Goal: Use online tool/utility: Utilize a website feature to perform a specific function

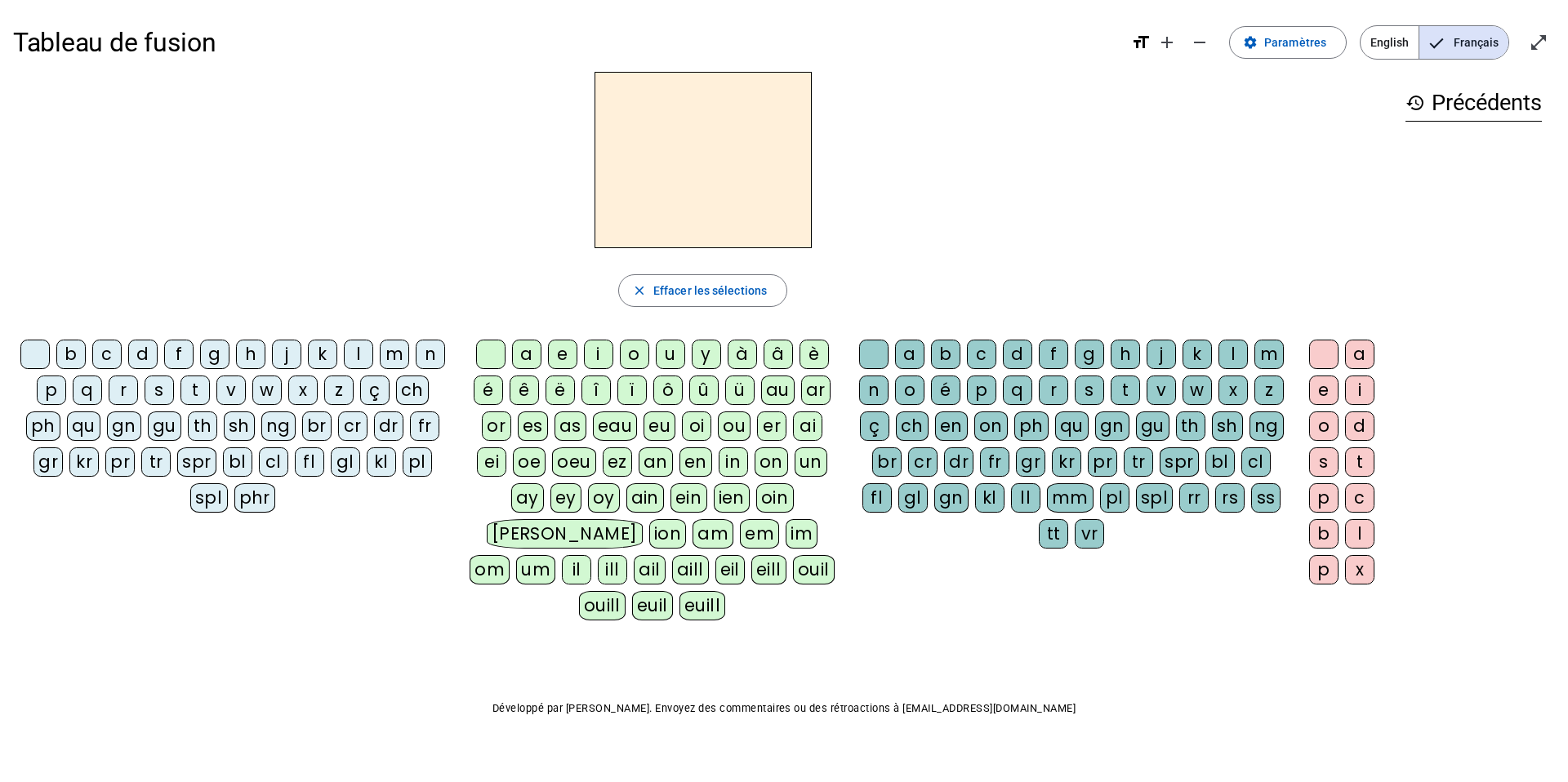
click at [140, 355] on div "d" at bounding box center [142, 354] width 29 height 29
click at [663, 357] on div "u" at bounding box center [670, 354] width 29 height 29
click at [982, 351] on div "c" at bounding box center [981, 354] width 29 height 29
click at [859, 358] on div at bounding box center [873, 354] width 29 height 29
click at [558, 361] on div "e" at bounding box center [562, 354] width 29 height 29
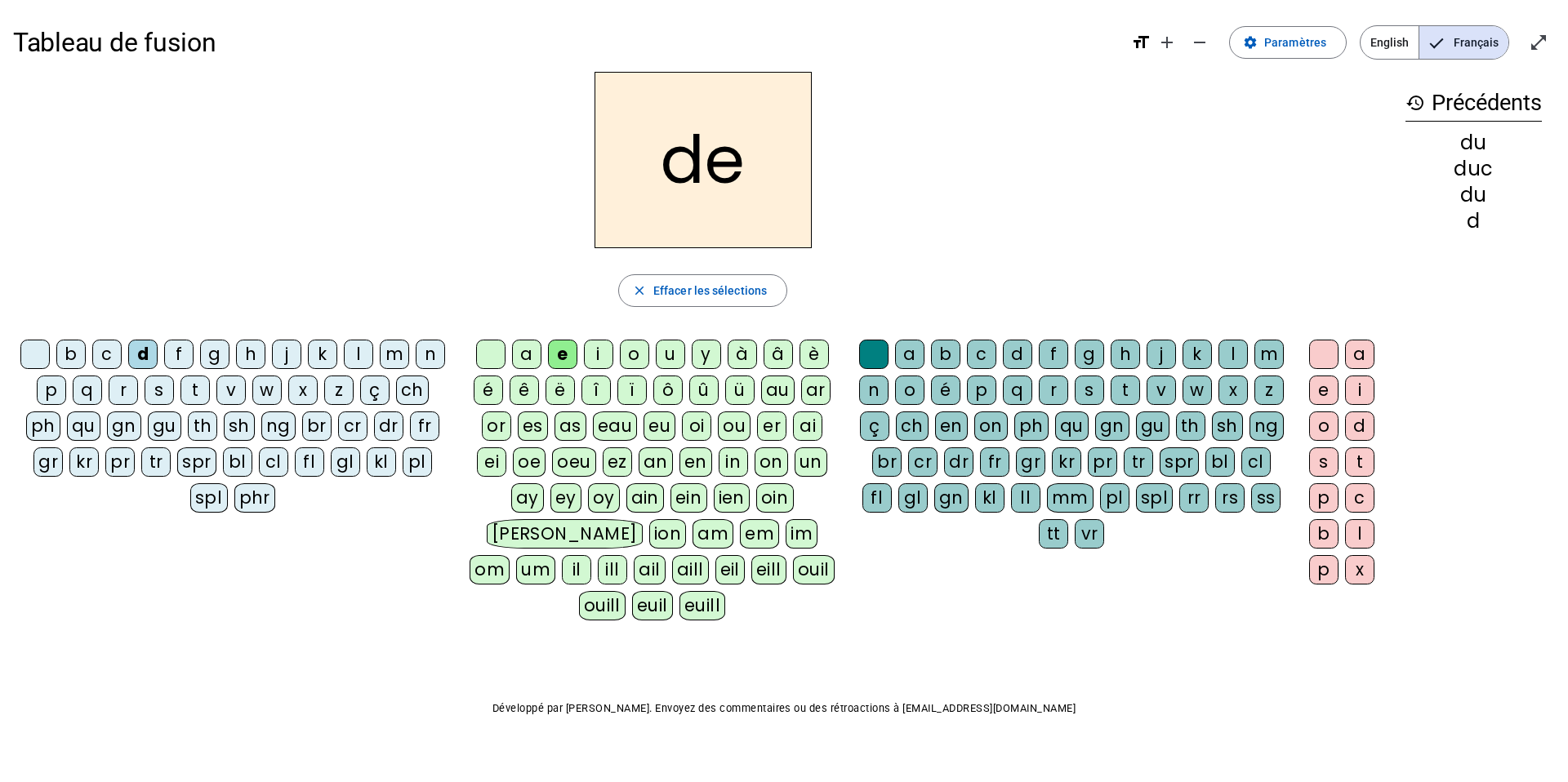
click at [429, 350] on div "n" at bounding box center [429, 354] width 29 height 29
click at [639, 286] on mat-icon "close" at bounding box center [639, 291] width 15 height 15
click at [143, 355] on div "d" at bounding box center [142, 354] width 29 height 29
click at [674, 360] on div "u" at bounding box center [670, 354] width 29 height 29
click at [986, 355] on div "c" at bounding box center [981, 354] width 29 height 29
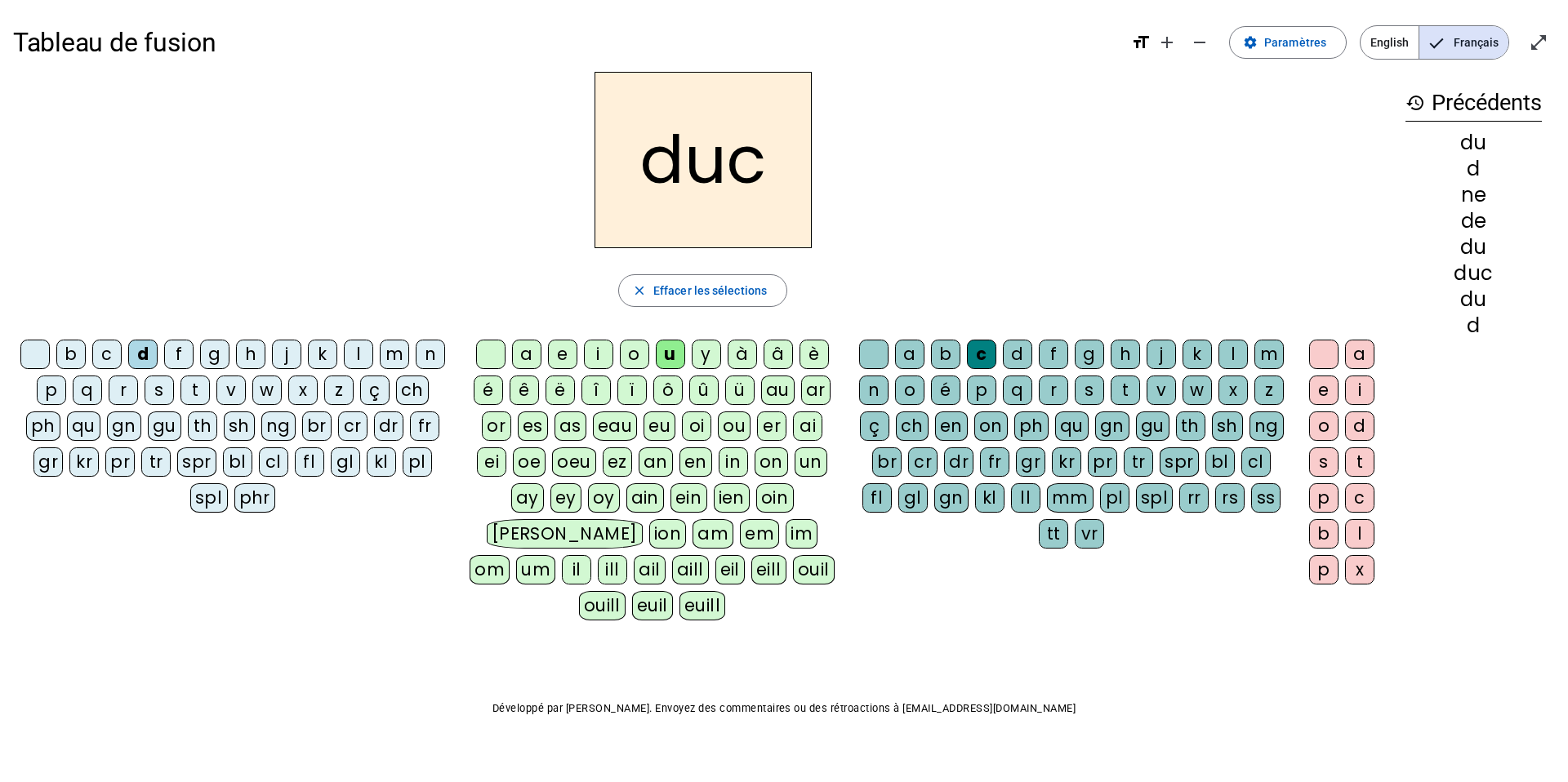
click at [863, 348] on div at bounding box center [873, 354] width 29 height 29
click at [570, 356] on div "e" at bounding box center [562, 354] width 29 height 29
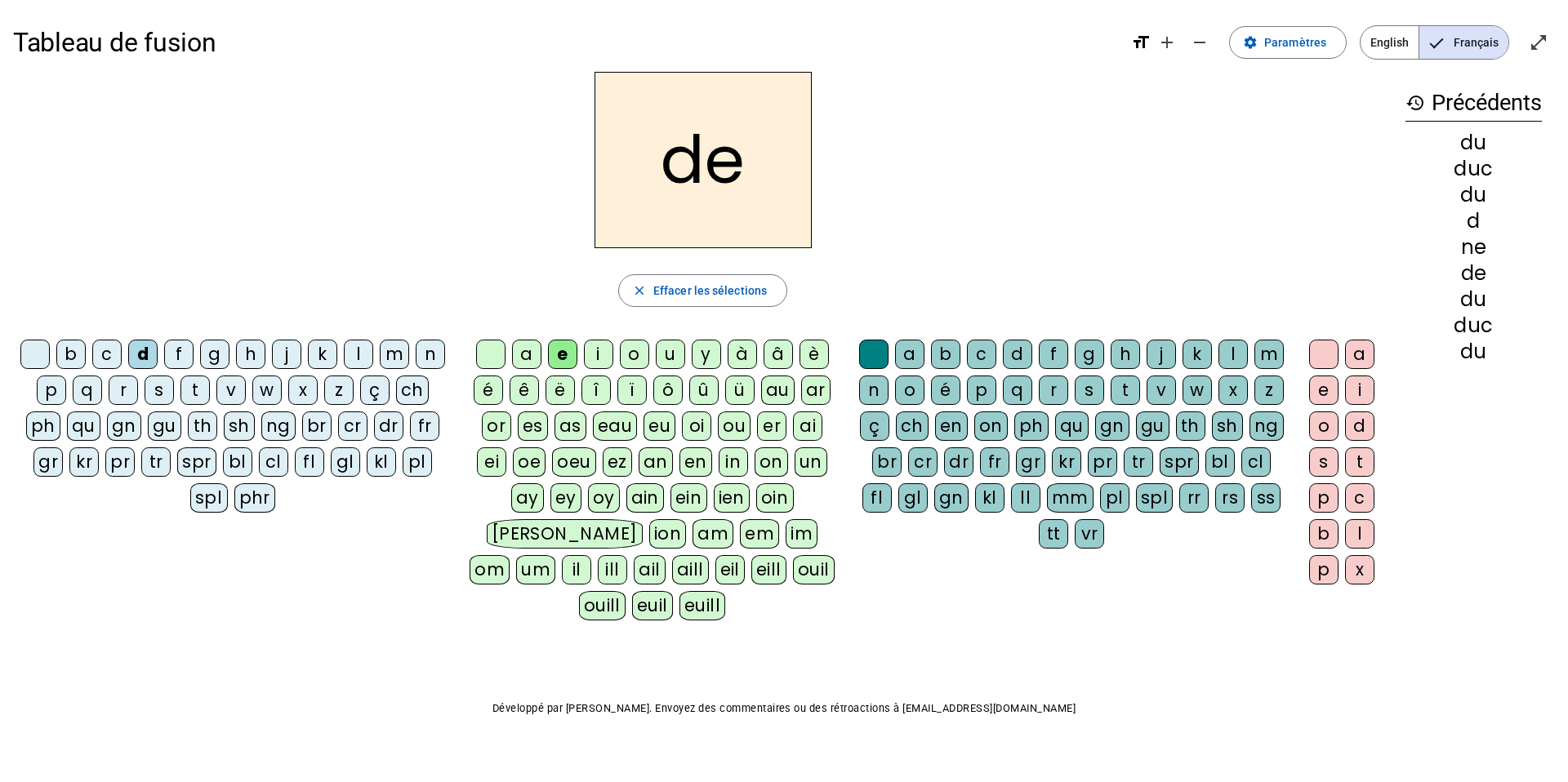
click at [432, 349] on div "n" at bounding box center [429, 354] width 29 height 29
click at [395, 349] on div "m" at bounding box center [394, 354] width 29 height 29
click at [156, 388] on div "s" at bounding box center [159, 389] width 29 height 29
click at [664, 349] on div "u" at bounding box center [670, 354] width 29 height 29
click at [142, 356] on div "d" at bounding box center [142, 354] width 29 height 29
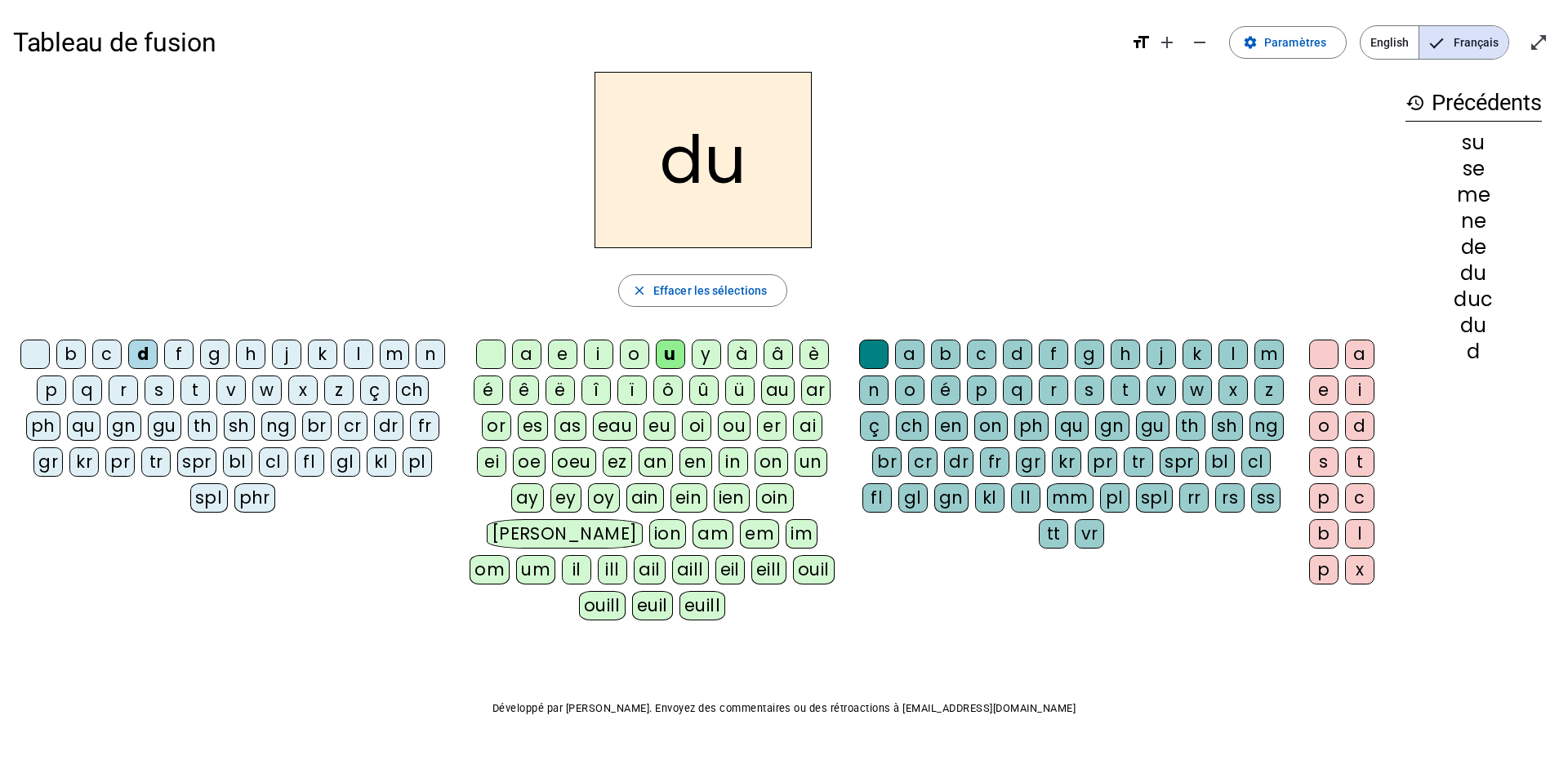
click at [362, 349] on div "l" at bounding box center [358, 354] width 29 height 29
click at [522, 354] on div "a" at bounding box center [526, 354] width 29 height 29
click at [980, 349] on div "c" at bounding box center [981, 354] width 29 height 29
click at [189, 395] on div "t" at bounding box center [194, 389] width 29 height 29
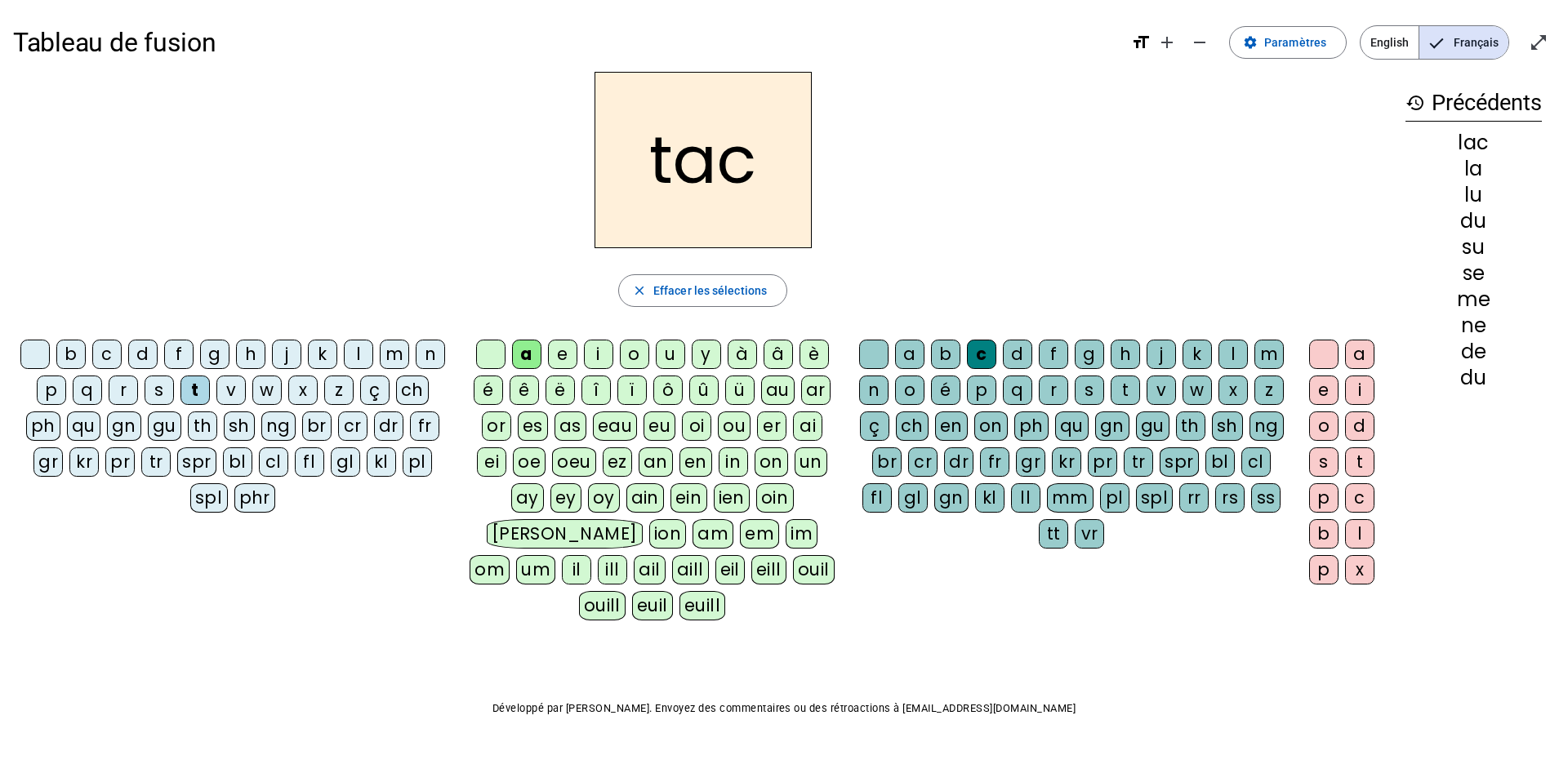
click at [142, 352] on div "d" at bounding box center [142, 354] width 29 height 29
click at [66, 345] on div "b" at bounding box center [71, 354] width 29 height 29
click at [155, 388] on div "s" at bounding box center [159, 389] width 29 height 29
click at [563, 348] on div "e" at bounding box center [562, 354] width 29 height 29
click at [1163, 345] on div "l" at bounding box center [1232, 354] width 29 height 29
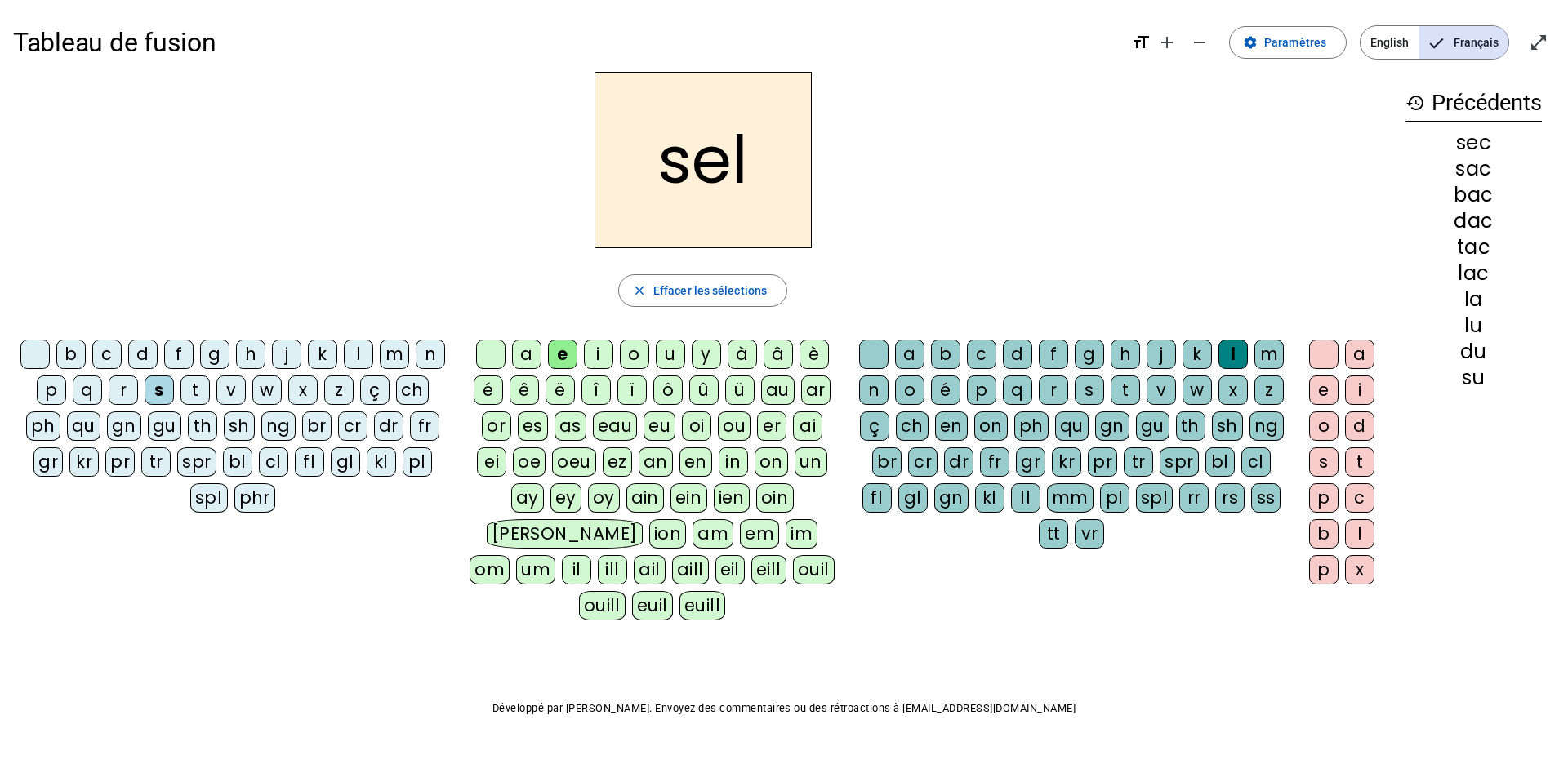
click at [631, 356] on div "o" at bounding box center [634, 354] width 29 height 29
